Goal: Task Accomplishment & Management: Manage account settings

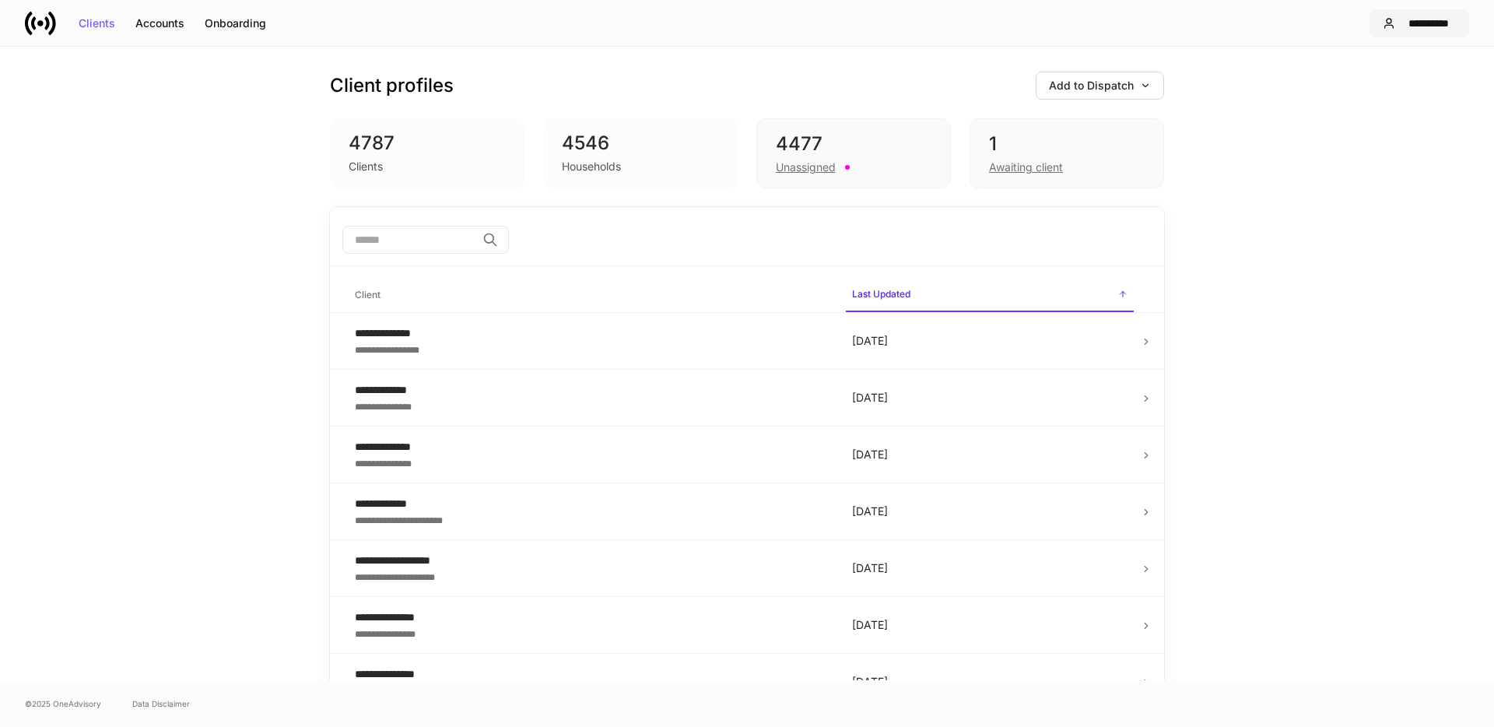
click at [1397, 24] on div "**********" at bounding box center [1419, 23] width 73 height 12
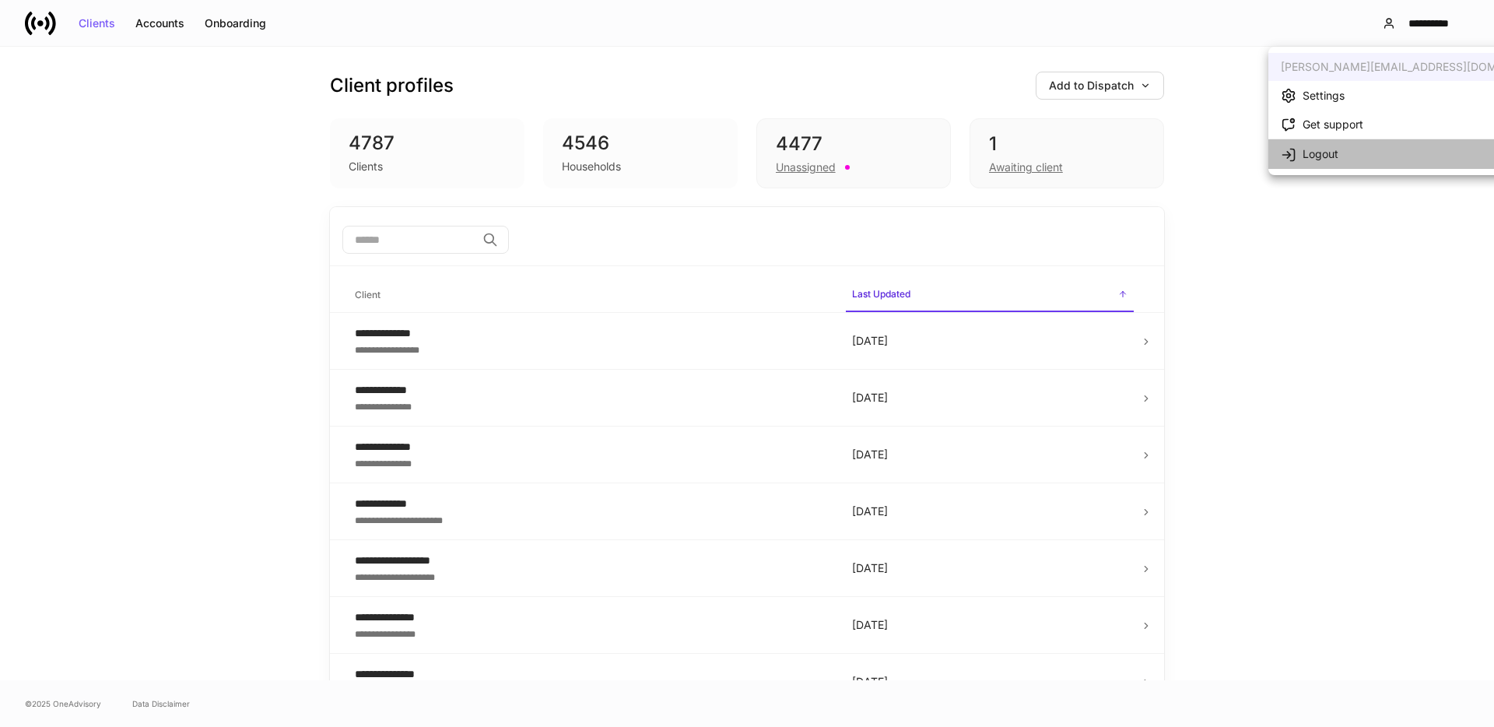
click at [1383, 153] on li "Logout" at bounding box center [1420, 154] width 302 height 30
